Goal: Unclear

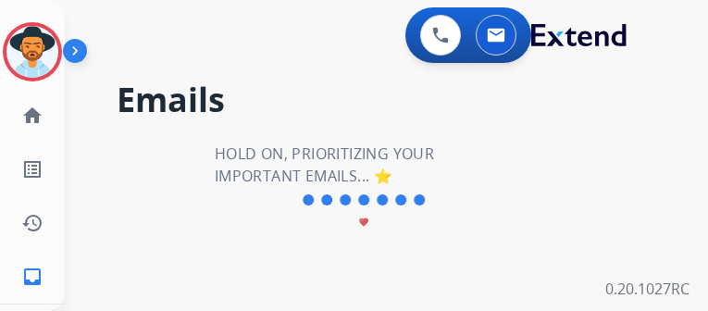
select select "**********"
